Goal: Check status: Check status

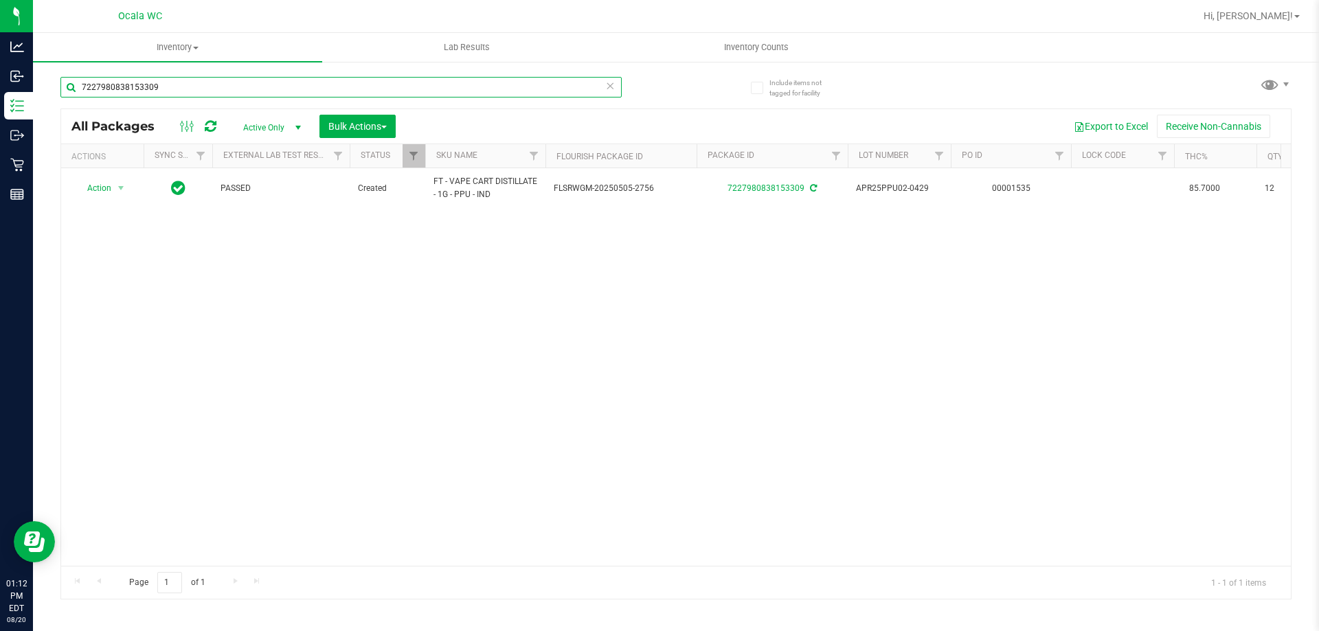
click at [250, 94] on input "7227980838153309" at bounding box center [340, 87] width 561 height 21
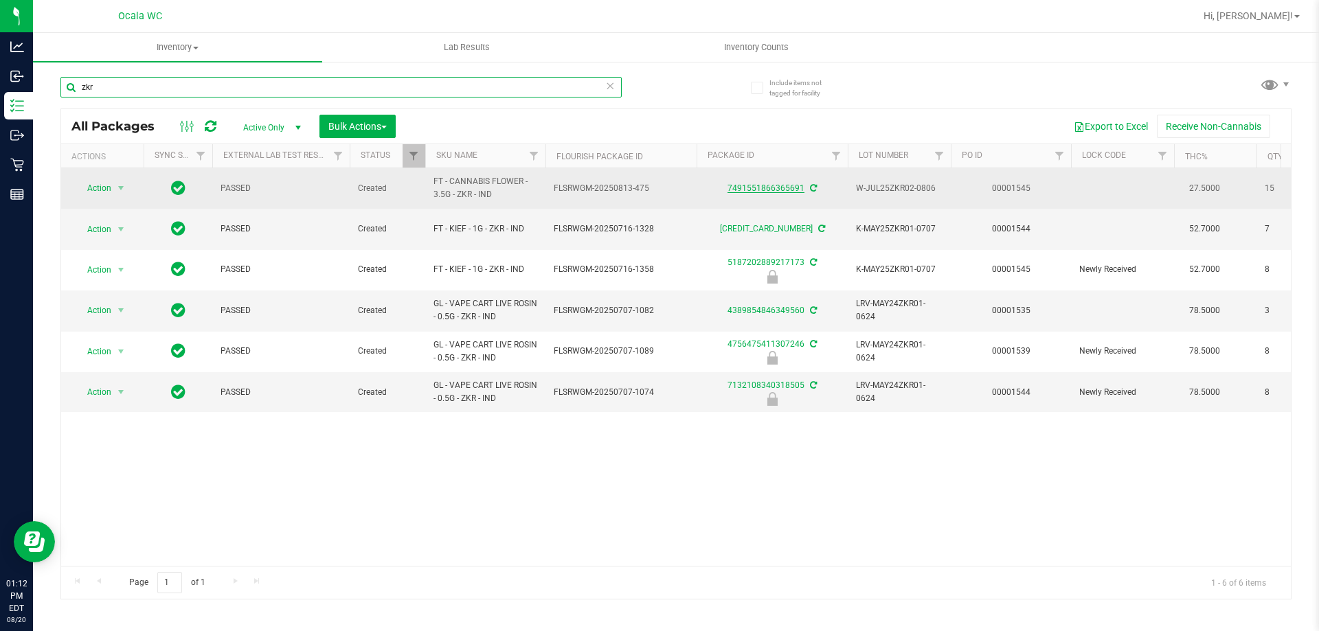
type input "zkr"
click at [766, 192] on link "7491551866365691" at bounding box center [765, 188] width 77 height 10
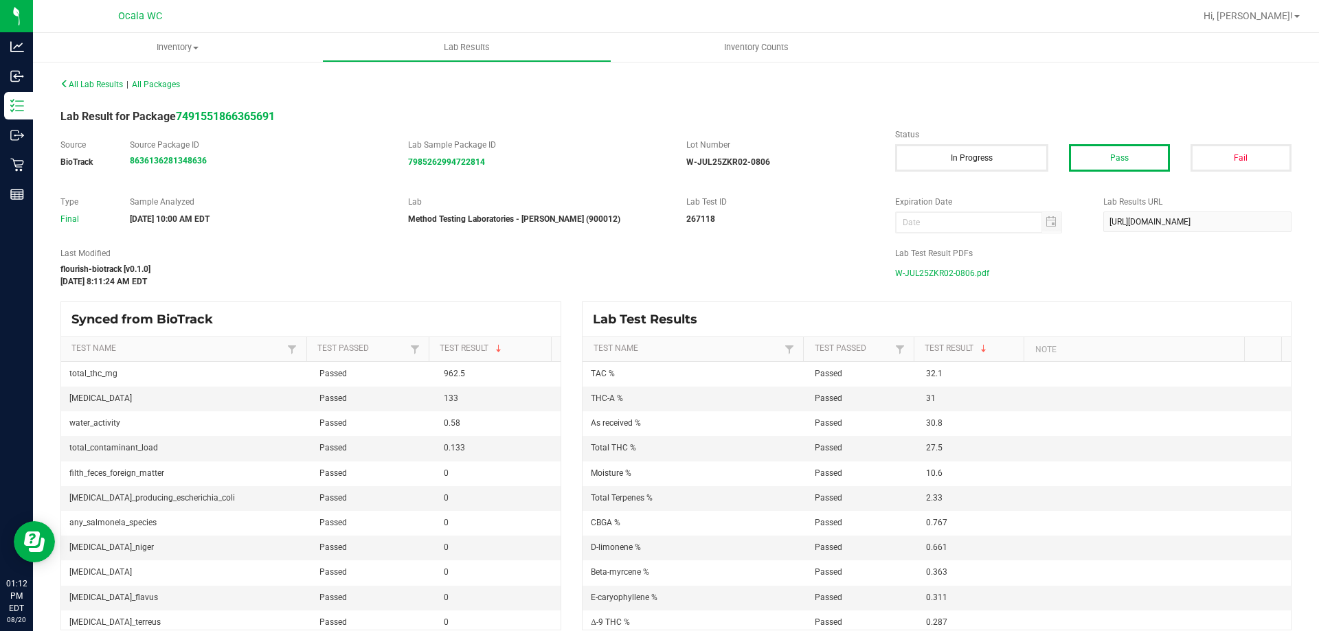
click at [929, 272] on span "W-JUL25ZKR02-0806.pdf" at bounding box center [942, 273] width 94 height 21
click at [80, 86] on span "All Lab Results" at bounding box center [91, 85] width 63 height 10
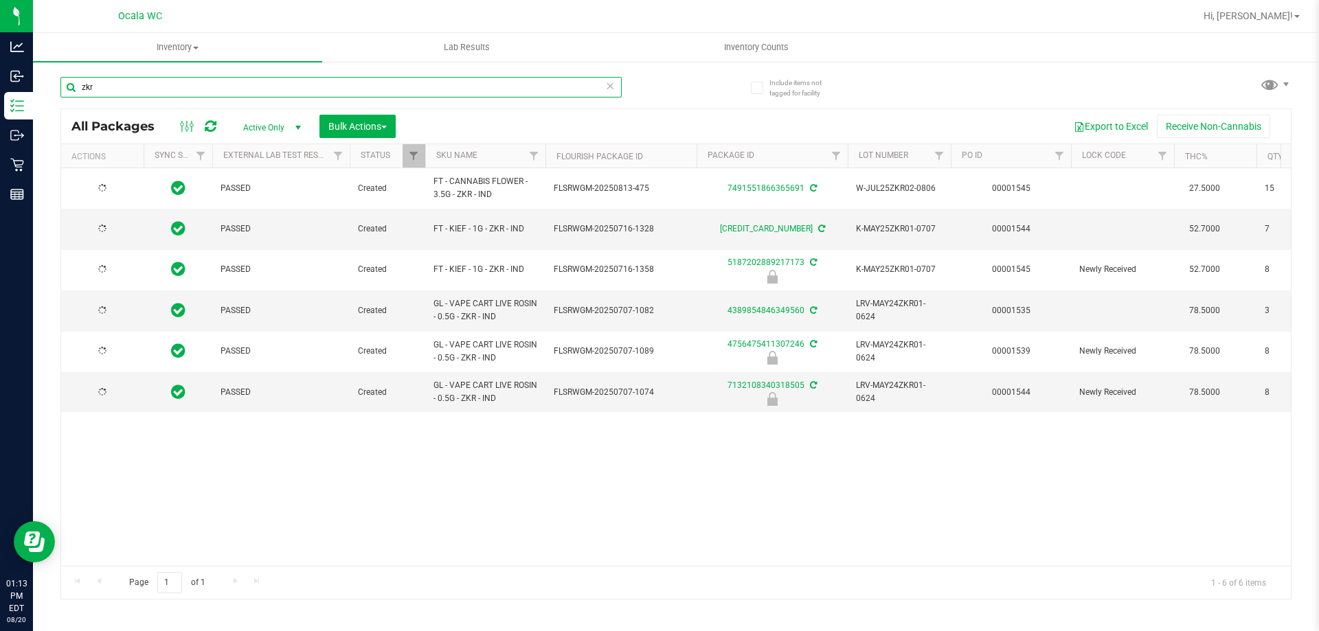
click at [203, 83] on input "zkr" at bounding box center [340, 87] width 561 height 21
type input "z"
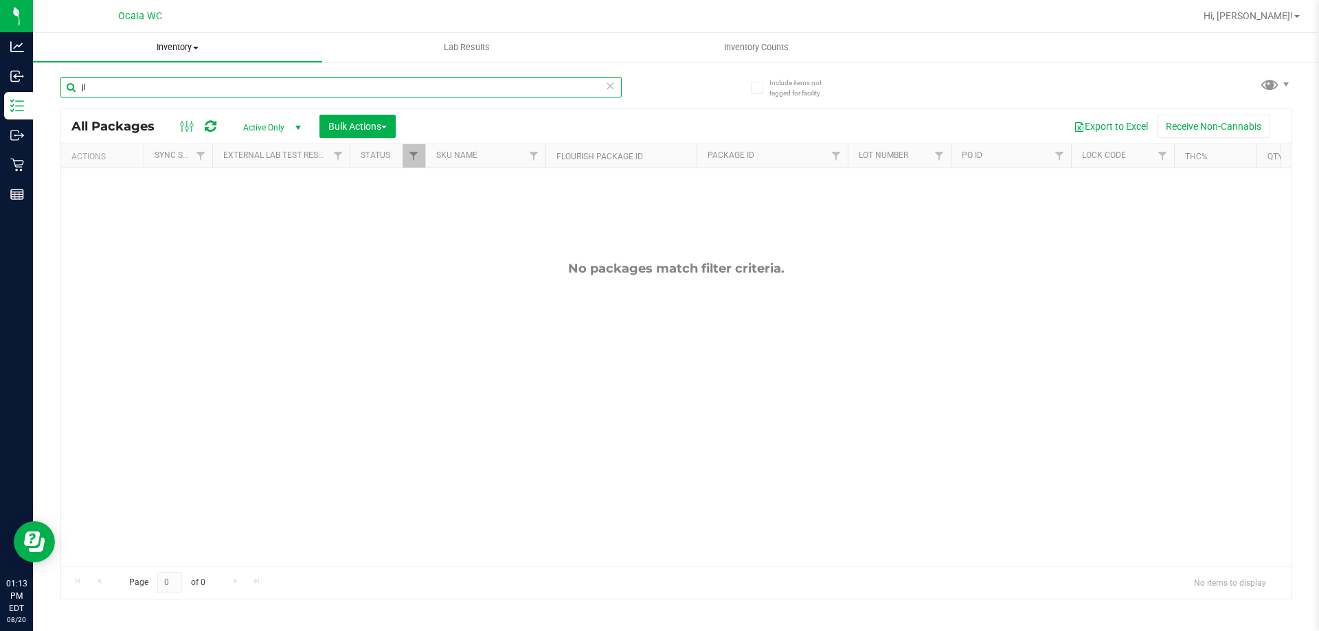
type input "j"
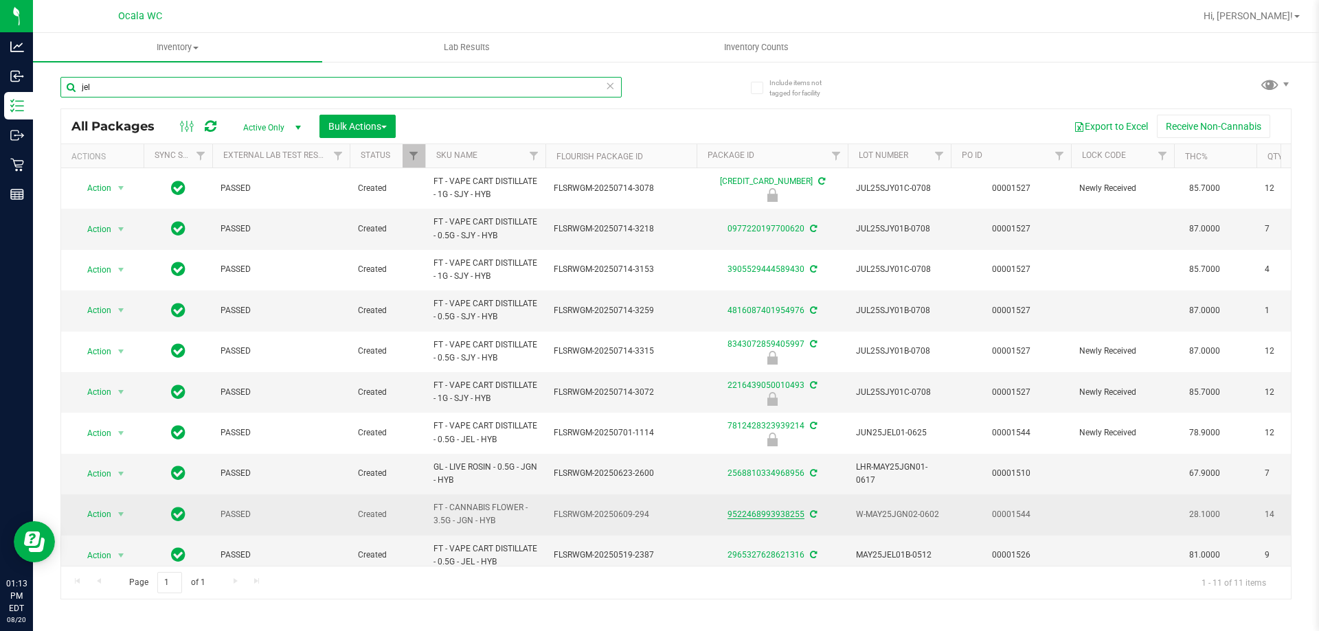
type input "jel"
click at [769, 515] on link "9522468993938255" at bounding box center [765, 515] width 77 height 10
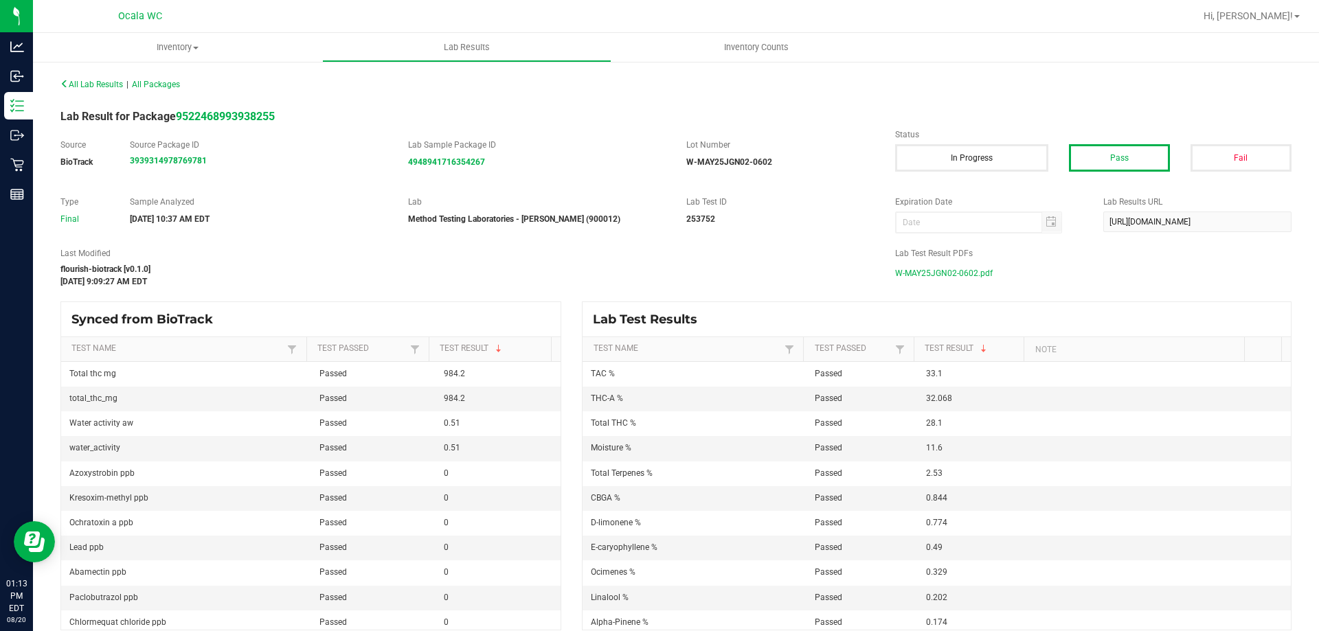
click at [935, 272] on span "W-MAY25JGN02-0602.pdf" at bounding box center [944, 273] width 98 height 21
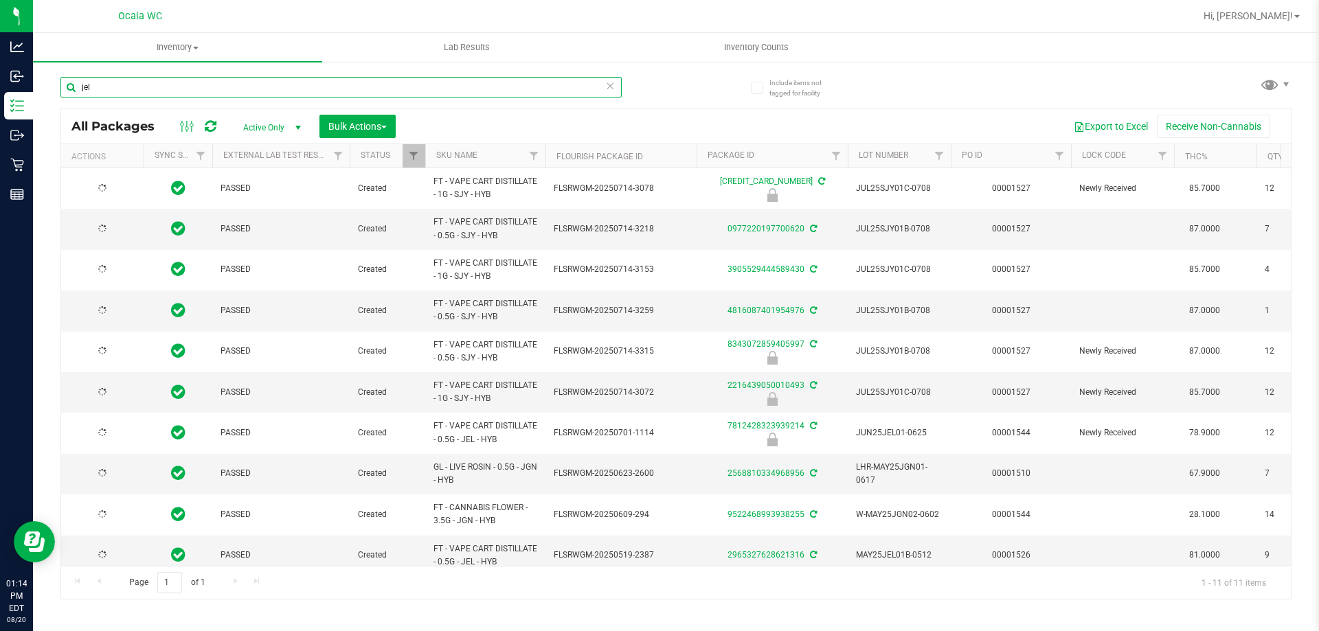
click at [152, 93] on input "jel" at bounding box center [340, 87] width 561 height 21
type input "j"
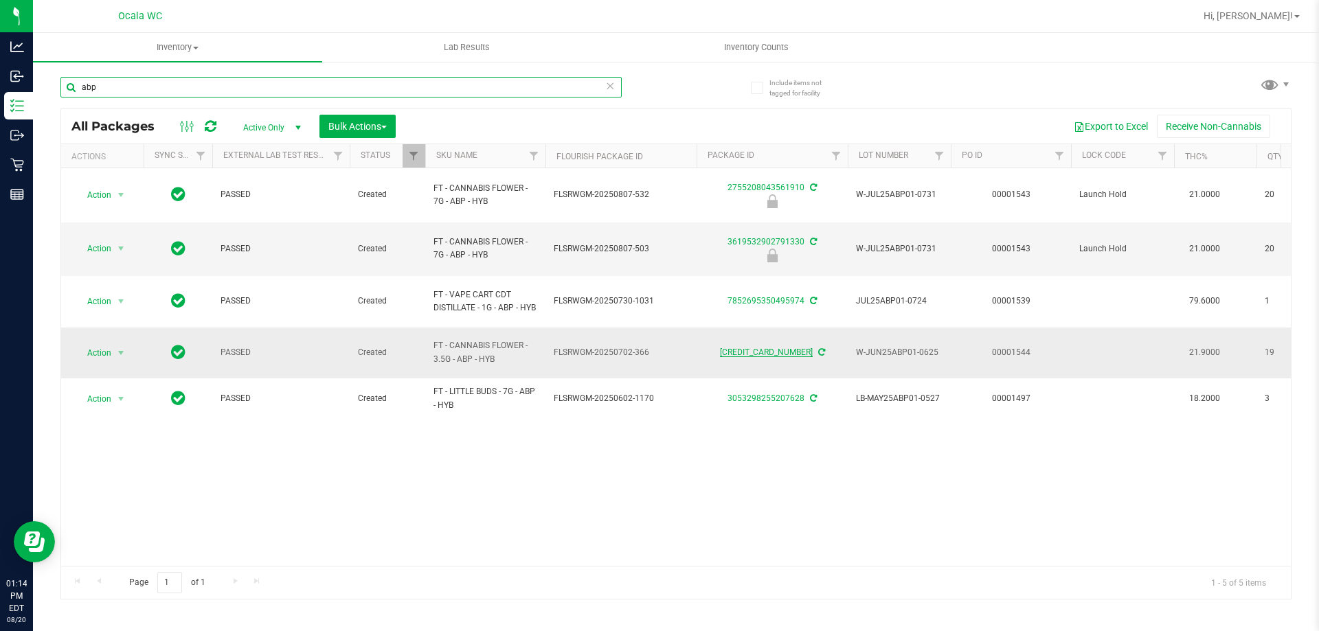
type input "abp"
click at [786, 348] on link "[CREDIT_CARD_NUMBER]" at bounding box center [766, 353] width 93 height 10
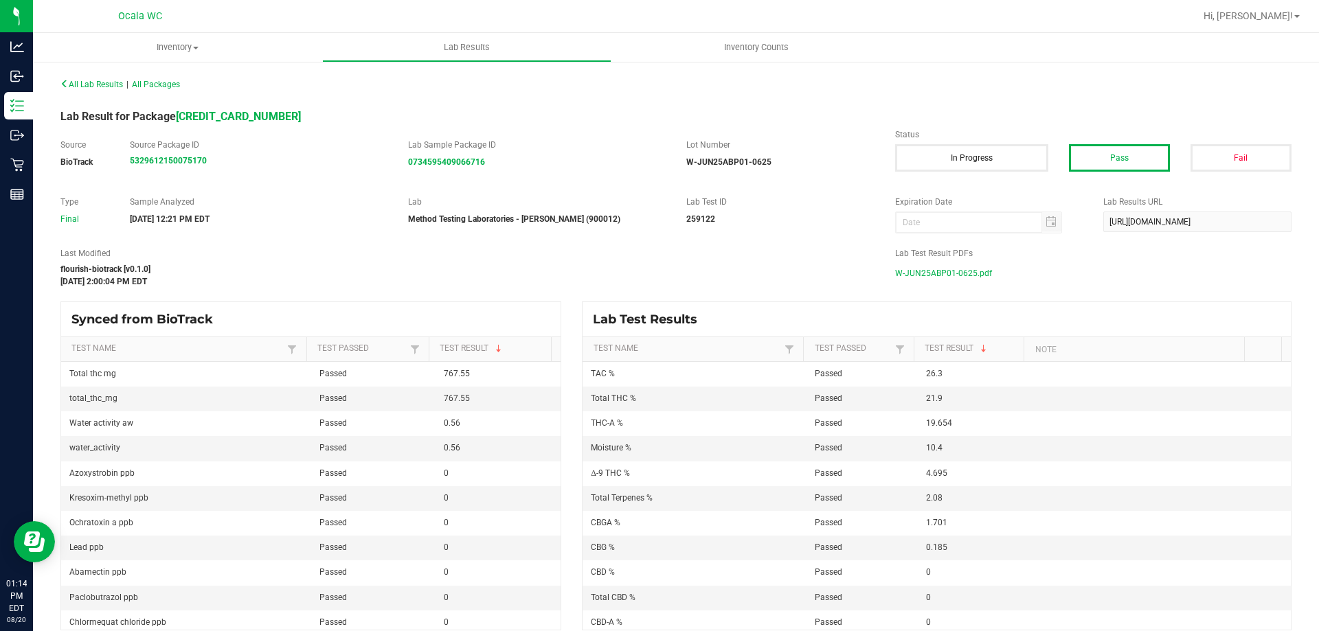
click at [961, 275] on span "W-JUN25ABP01-0625.pdf" at bounding box center [943, 273] width 97 height 21
click at [102, 82] on span "All Lab Results" at bounding box center [91, 85] width 63 height 10
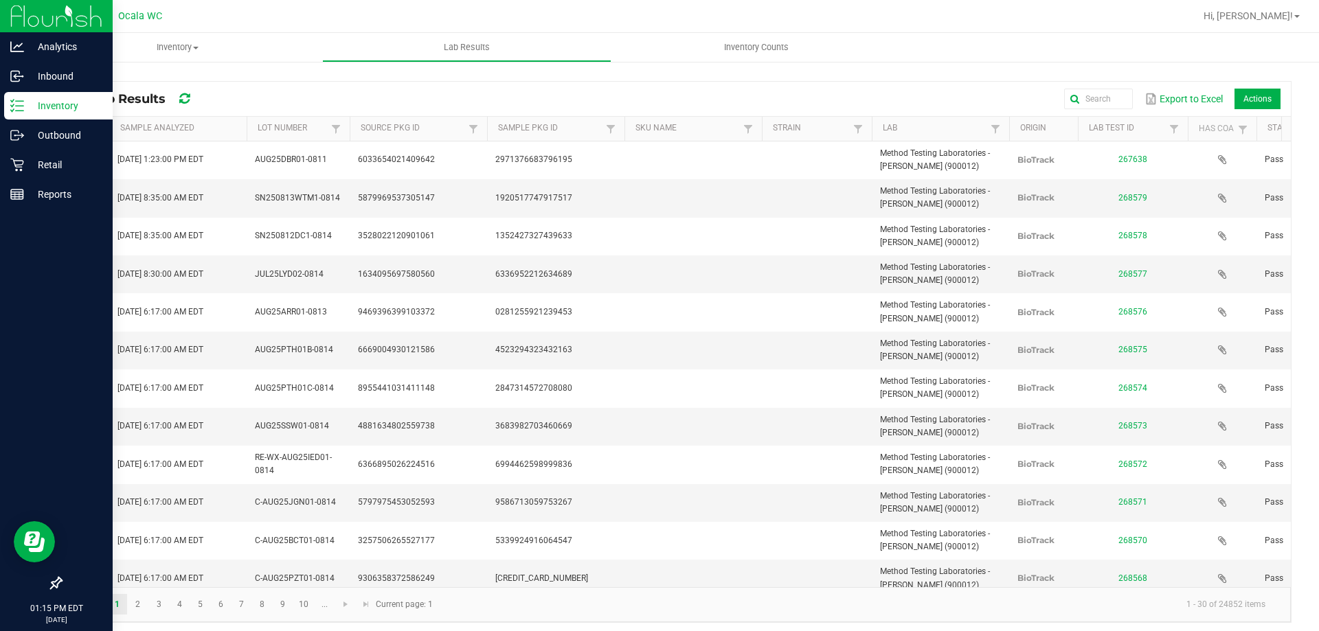
click at [36, 100] on p "Inventory" at bounding box center [65, 106] width 82 height 16
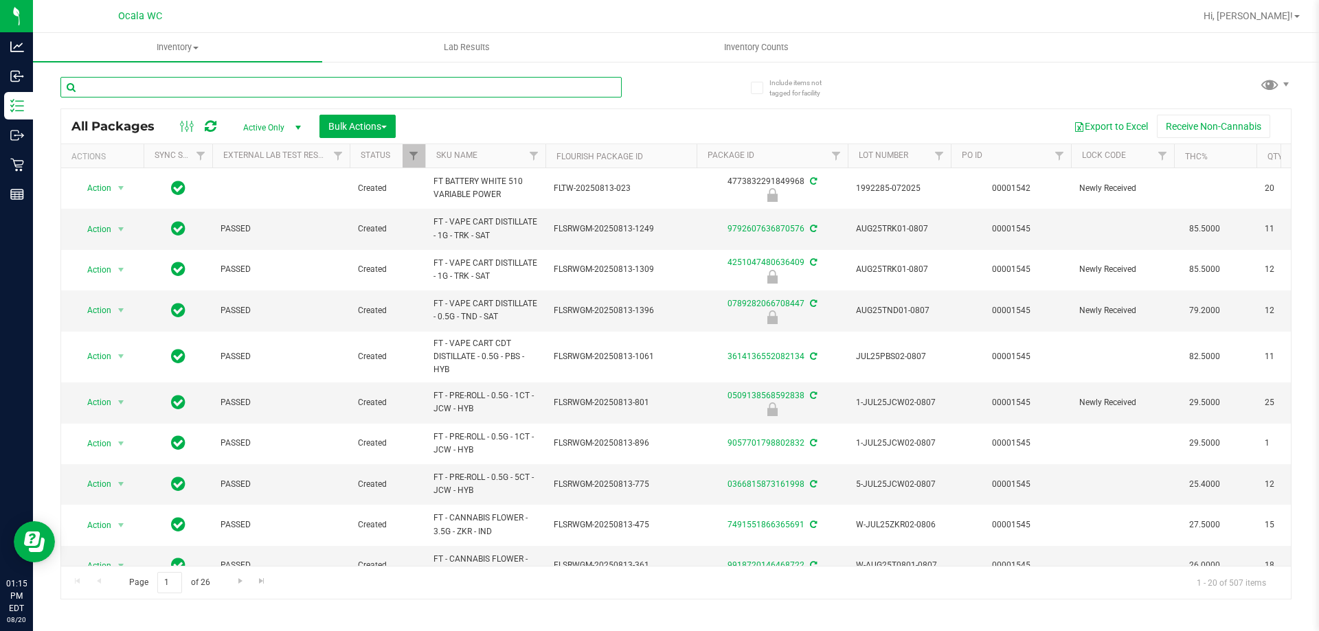
click at [429, 89] on input "text" at bounding box center [340, 87] width 561 height 21
type input "arz"
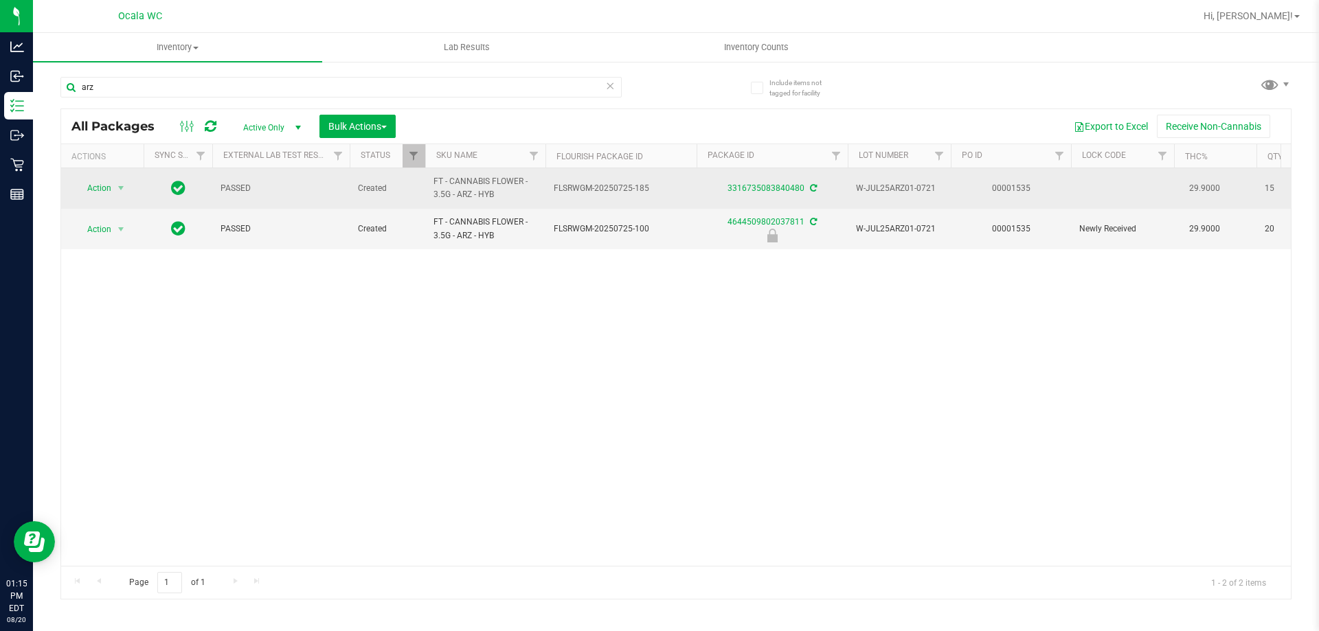
click at [752, 194] on div "3316735083840480" at bounding box center [771, 188] width 155 height 13
click at [754, 193] on div "3316735083840480" at bounding box center [771, 188] width 155 height 13
click at [755, 189] on link "3316735083840480" at bounding box center [765, 188] width 77 height 10
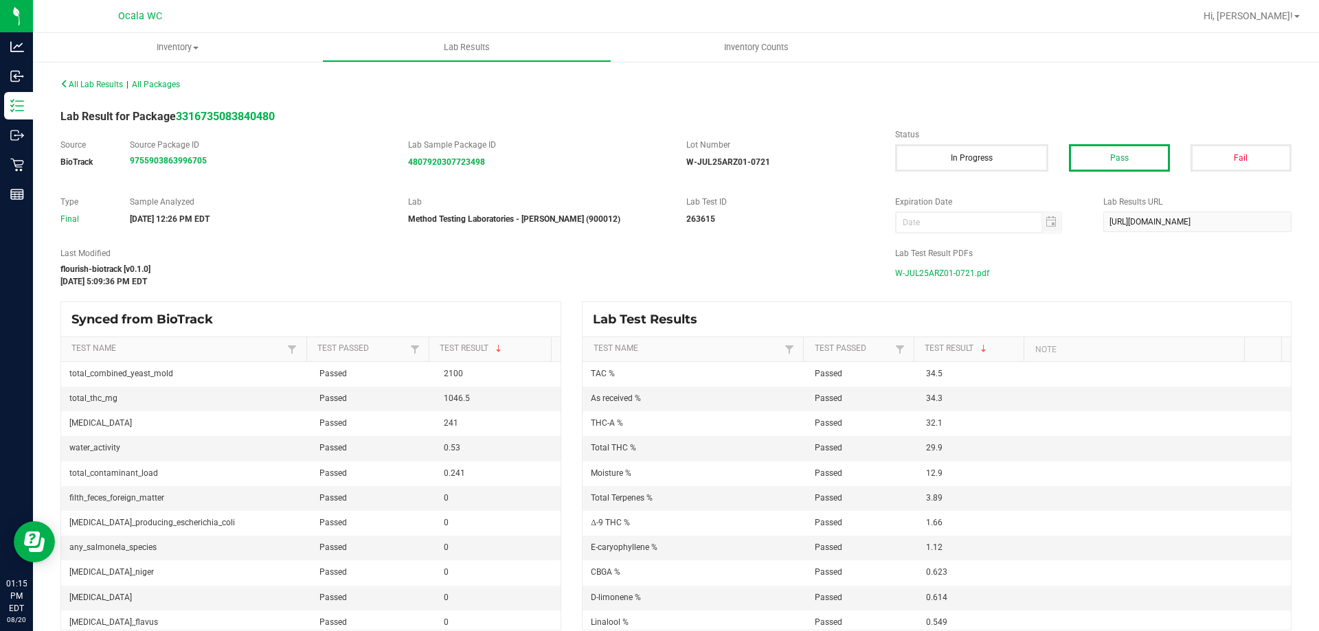
click at [920, 269] on span "W-JUL25ARZ01-0721.pdf" at bounding box center [942, 273] width 94 height 21
